Goal: Transaction & Acquisition: Purchase product/service

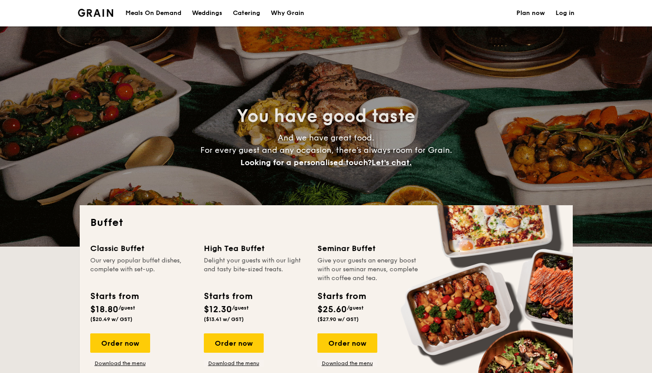
select select
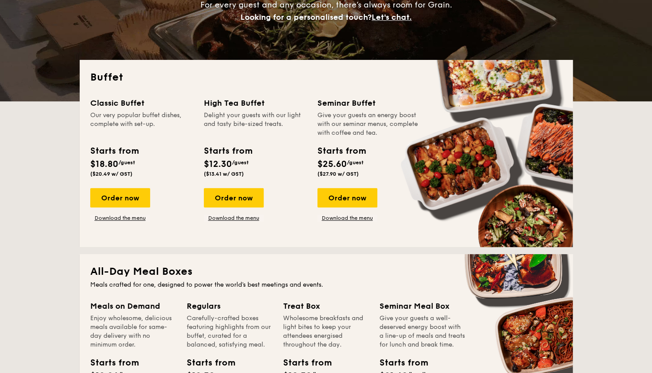
scroll to position [146, 0]
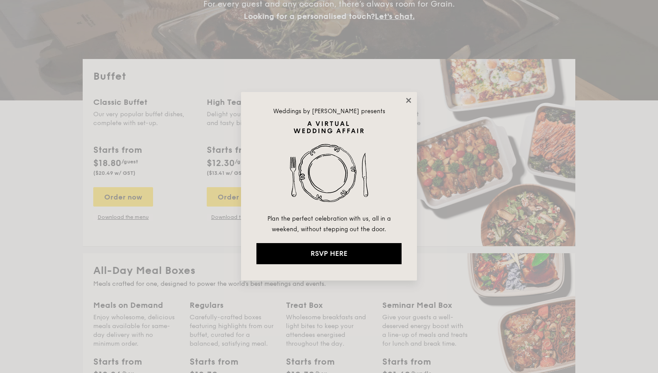
click at [412, 102] on icon at bounding box center [409, 100] width 8 height 8
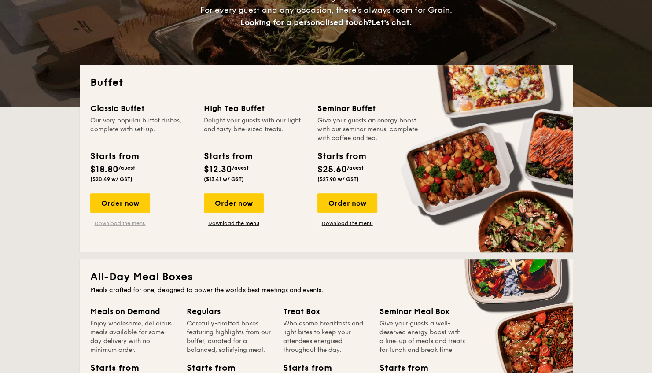
scroll to position [140, 0]
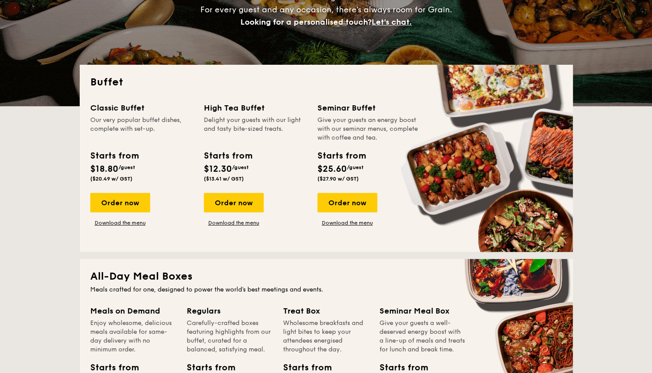
drag, startPoint x: 96, startPoint y: 177, endPoint x: 114, endPoint y: 178, distance: 18.1
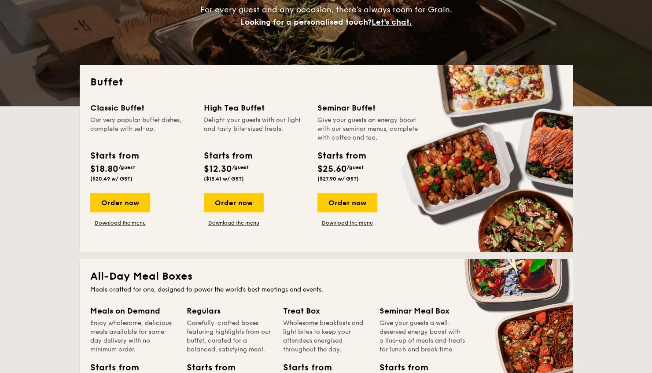
click at [114, 178] on span "($20.49 w/ GST)" at bounding box center [111, 179] width 42 height 6
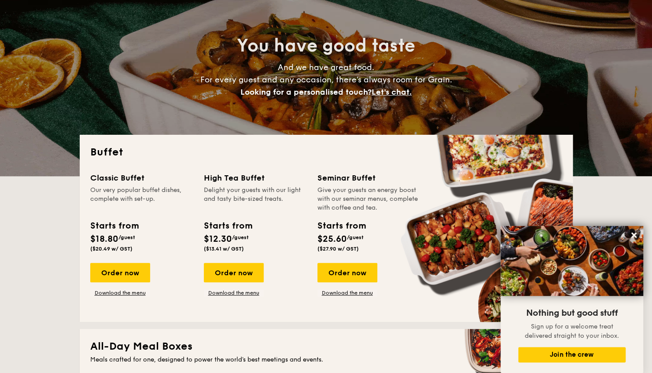
scroll to position [0, 0]
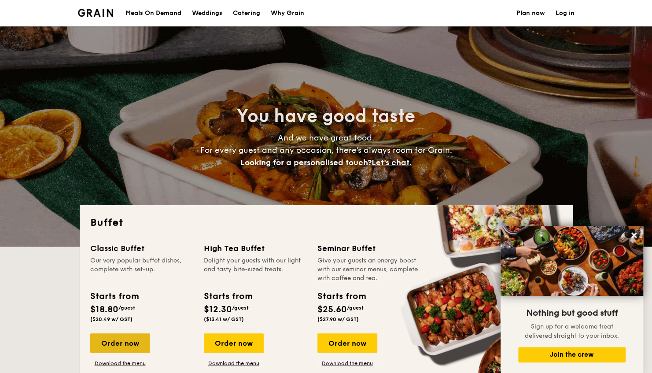
click at [114, 339] on div "Order now" at bounding box center [120, 342] width 60 height 19
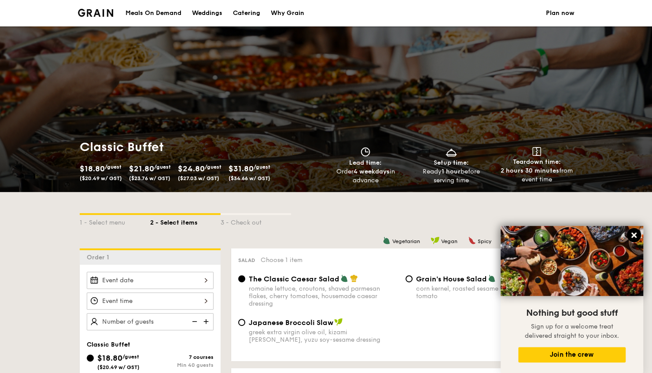
click at [635, 235] on icon at bounding box center [634, 235] width 8 height 8
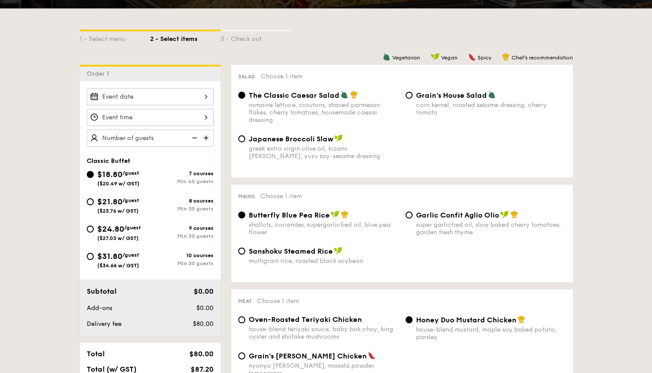
scroll to position [183, 0]
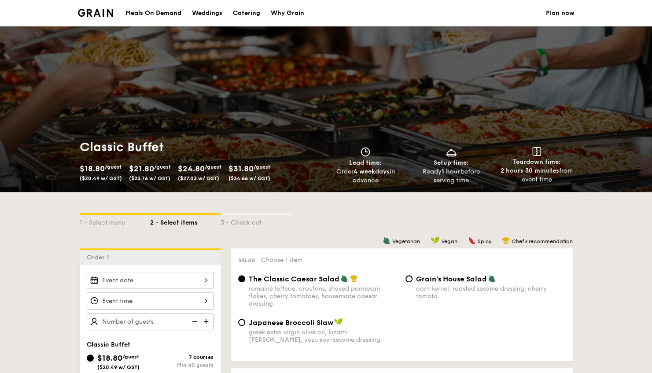
select select
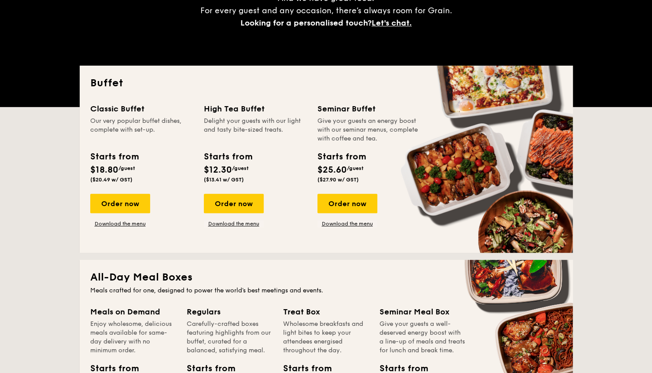
scroll to position [140, 0]
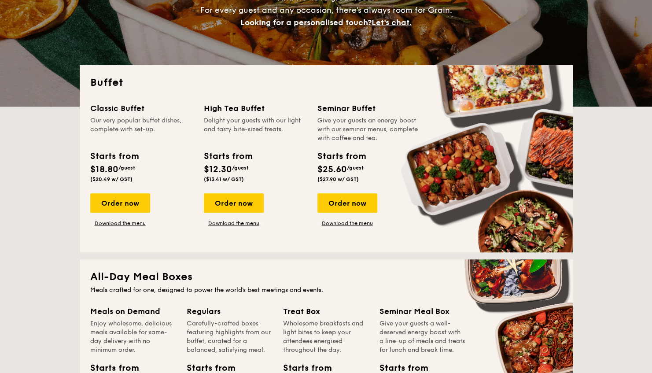
click at [112, 193] on div "Classic Buffet Our very popular buffet dishes, complete with set-up. Starts fro…" at bounding box center [147, 164] width 114 height 125
click at [115, 204] on div "Order now" at bounding box center [120, 202] width 60 height 19
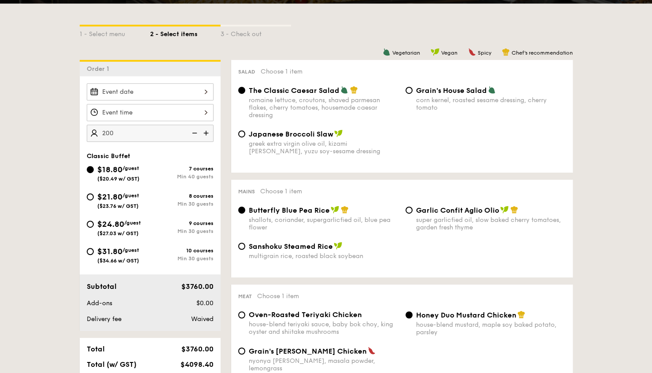
scroll to position [173, 0]
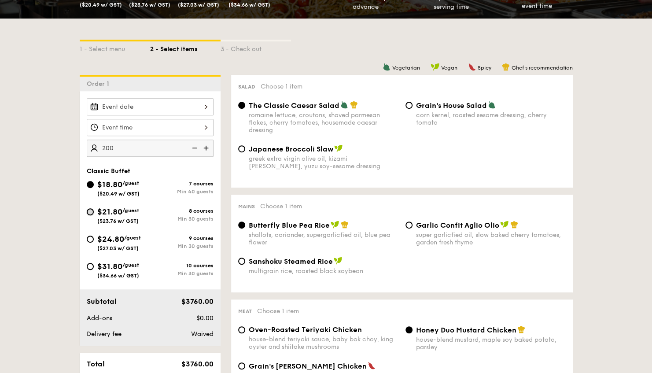
type input "200 guests"
click at [89, 211] on input "$21.80 /guest ($23.76 w/ GST) 8 courses Min 30 guests" at bounding box center [90, 211] width 7 height 7
radio input "true"
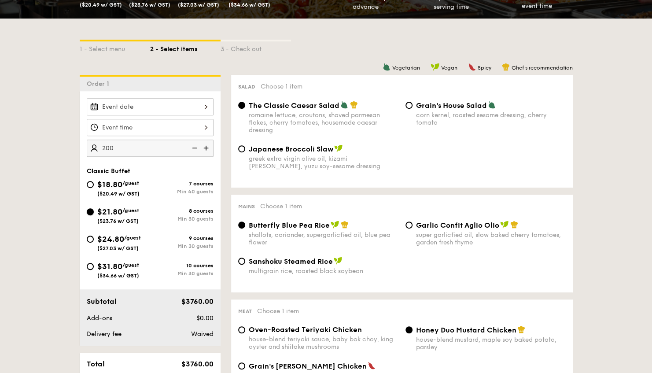
radio input "true"
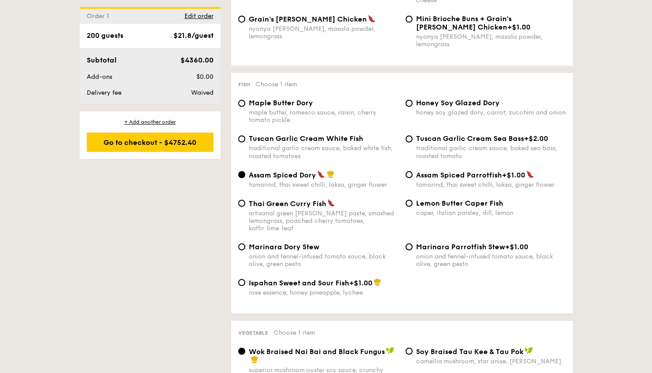
scroll to position [775, 0]
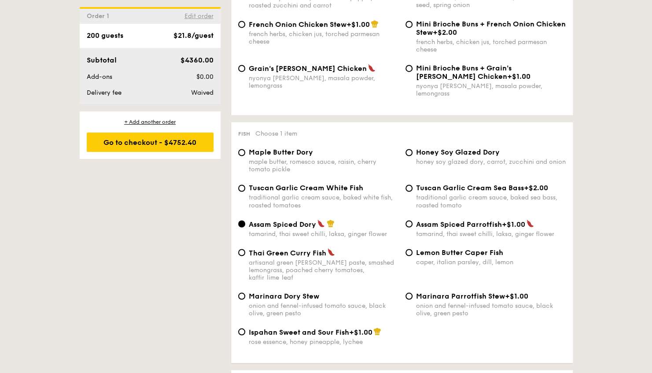
click at [203, 15] on span "Edit order" at bounding box center [198, 15] width 29 height 7
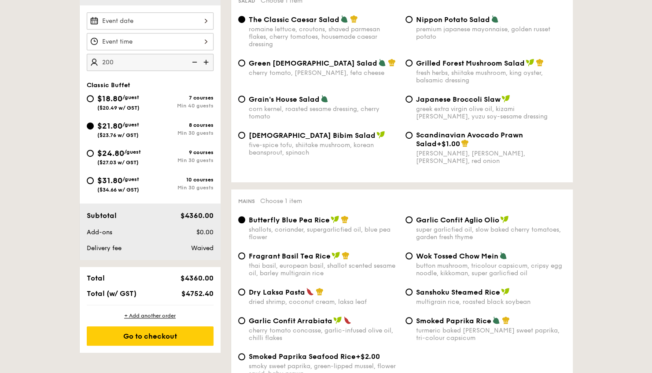
scroll to position [235, 0]
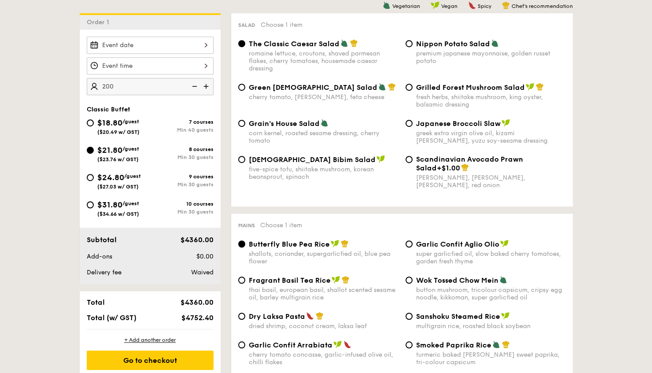
click at [186, 178] on div "9 courses" at bounding box center [181, 176] width 63 height 6
click at [94, 178] on input "$24.80 /guest ($27.03 w/ GST) 9 courses Min 30 guests" at bounding box center [90, 177] width 7 height 7
radio input "true"
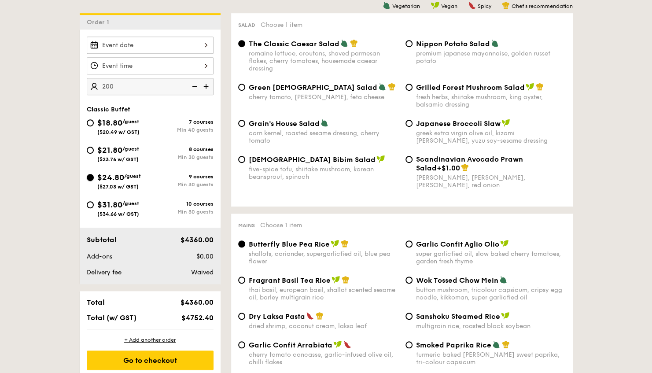
radio input "true"
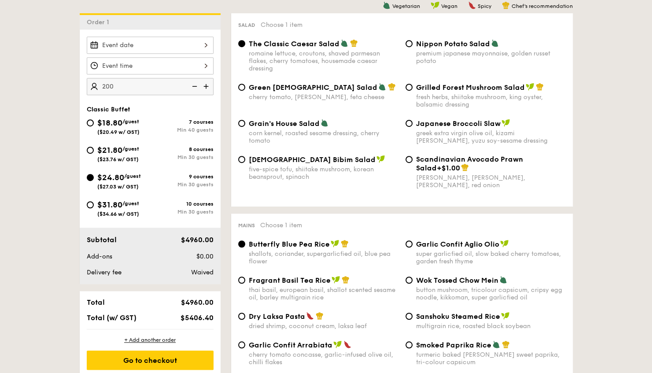
click at [174, 201] on div "10 courses" at bounding box center [181, 204] width 63 height 6
click at [94, 201] on input "$31.80 /guest ($34.66 w/ GST) 10 courses Min 30 guests" at bounding box center [90, 204] width 7 height 7
radio input "true"
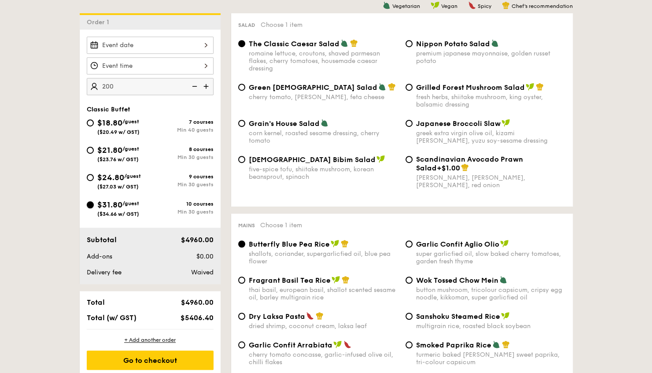
radio input "true"
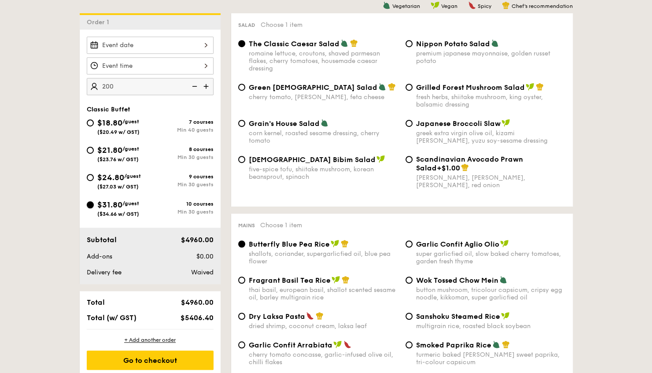
radio input "true"
click at [181, 184] on div "Min 30 guests" at bounding box center [181, 184] width 63 height 6
click at [94, 181] on input "$24.80 /guest ($27.03 w/ GST) 9 courses Min 30 guests" at bounding box center [90, 177] width 7 height 7
radio input "true"
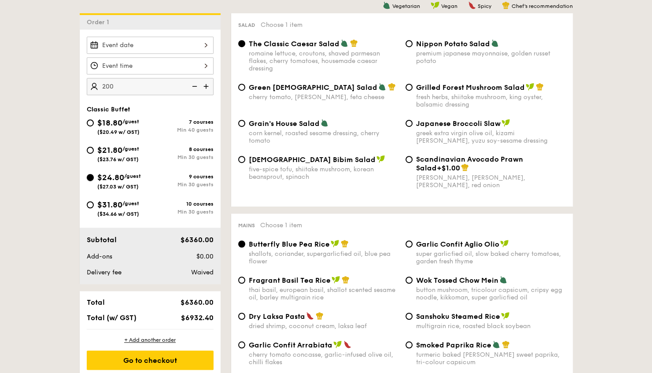
radio input "true"
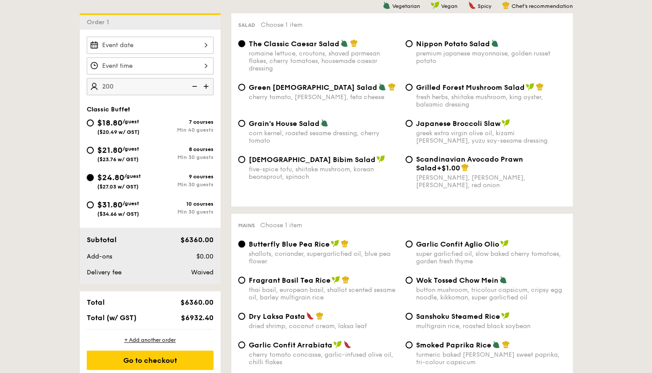
radio input "true"
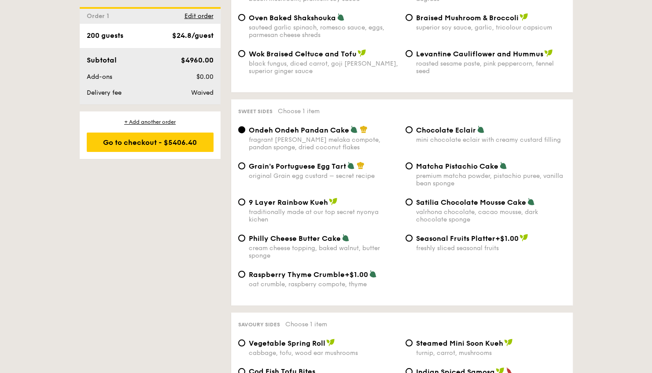
scroll to position [1238, 0]
click at [198, 11] on div "Order 1 Edit order" at bounding box center [150, 15] width 141 height 16
click at [198, 18] on span "Edit order" at bounding box center [198, 15] width 29 height 7
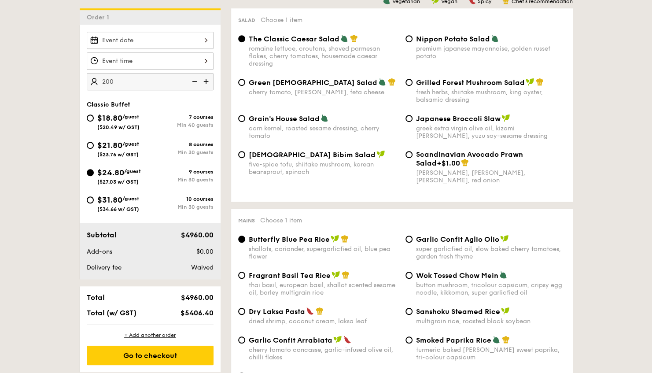
scroll to position [235, 0]
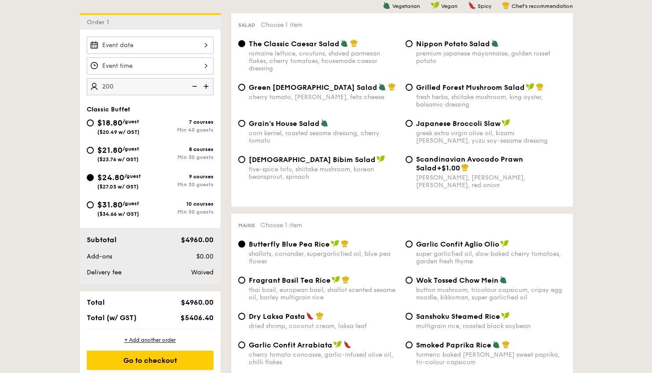
click at [93, 123] on div "$18.80 /guest ($20.49 w/ GST)" at bounding box center [118, 126] width 63 height 18
click at [93, 123] on input "$18.80 /guest ($20.49 w/ GST) 7 courses Min 40 guests" at bounding box center [90, 122] width 7 height 7
radio input "true"
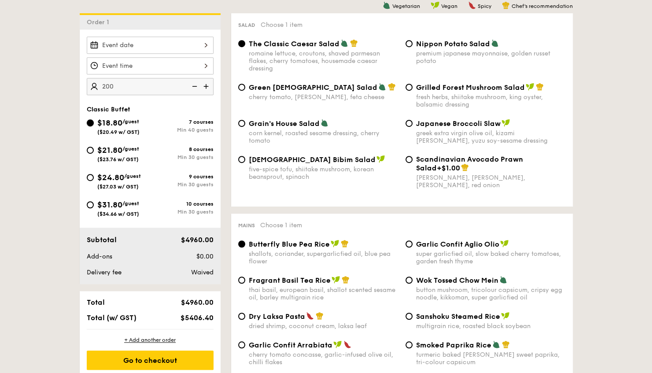
radio input "true"
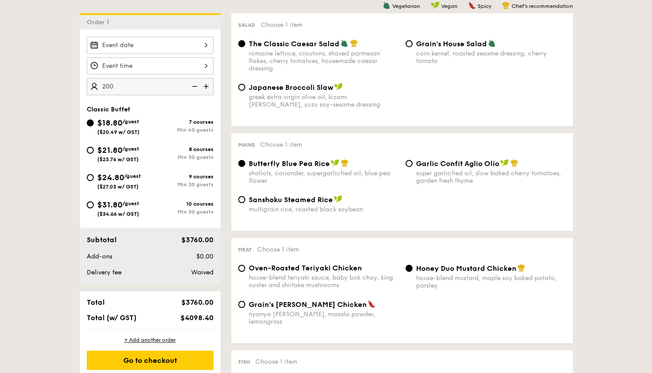
click at [206, 86] on img at bounding box center [206, 86] width 13 height 17
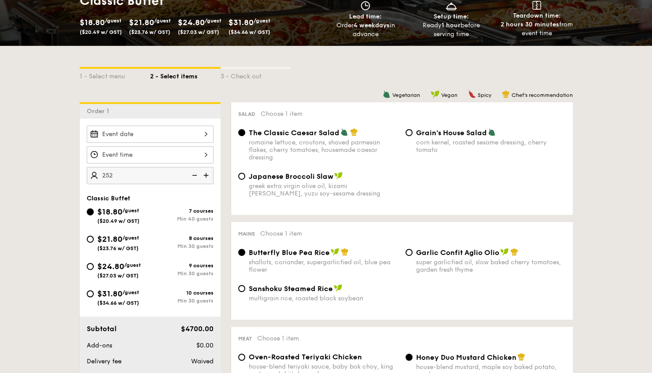
scroll to position [142, 0]
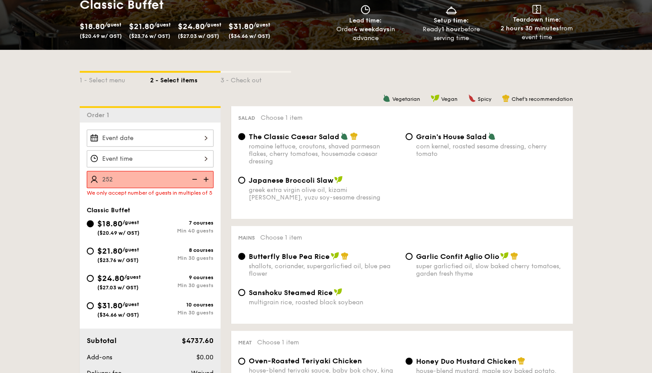
click at [136, 179] on input "252" at bounding box center [150, 179] width 127 height 17
click at [127, 179] on input "252" at bounding box center [150, 179] width 127 height 17
type input "250 guests"
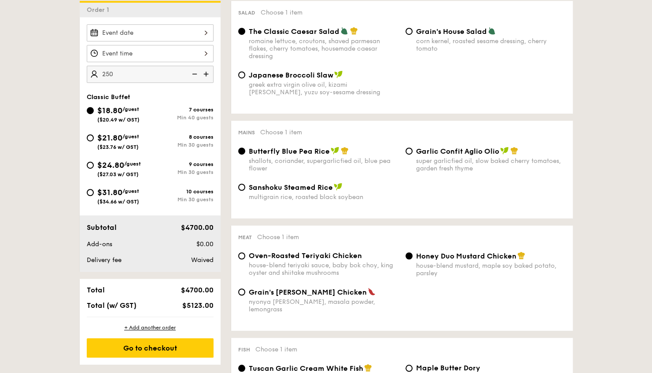
scroll to position [245, 0]
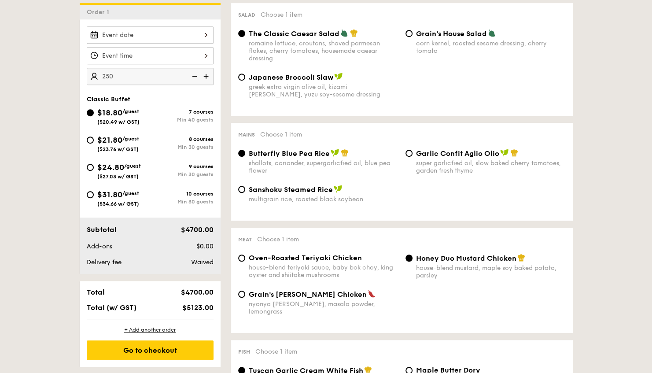
click at [93, 169] on div "$24.80 /guest ($27.03 w/ GST)" at bounding box center [118, 170] width 63 height 18
click at [93, 169] on input "$24.80 /guest ($27.03 w/ GST) 9 courses Min 30 guests" at bounding box center [90, 167] width 7 height 7
radio input "true"
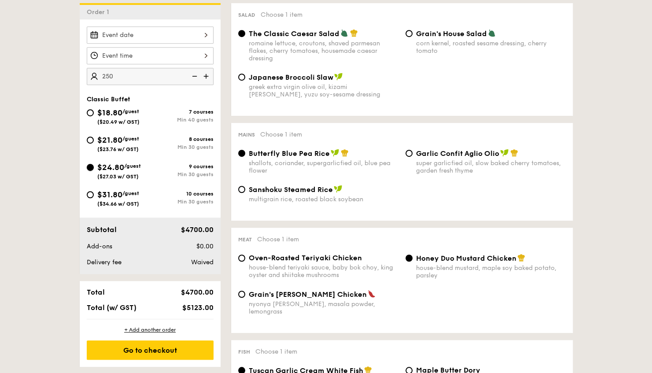
radio input "true"
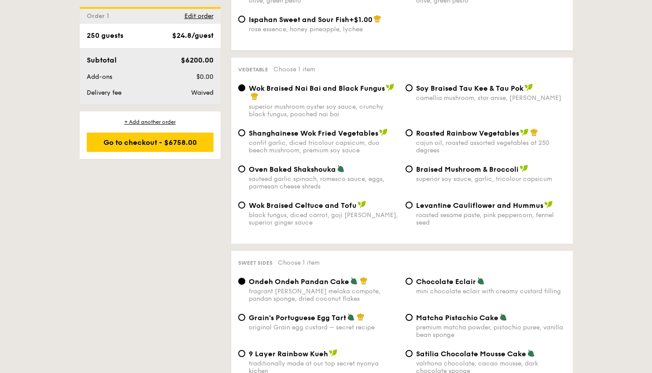
scroll to position [1087, 0]
